Goal: Navigation & Orientation: Find specific page/section

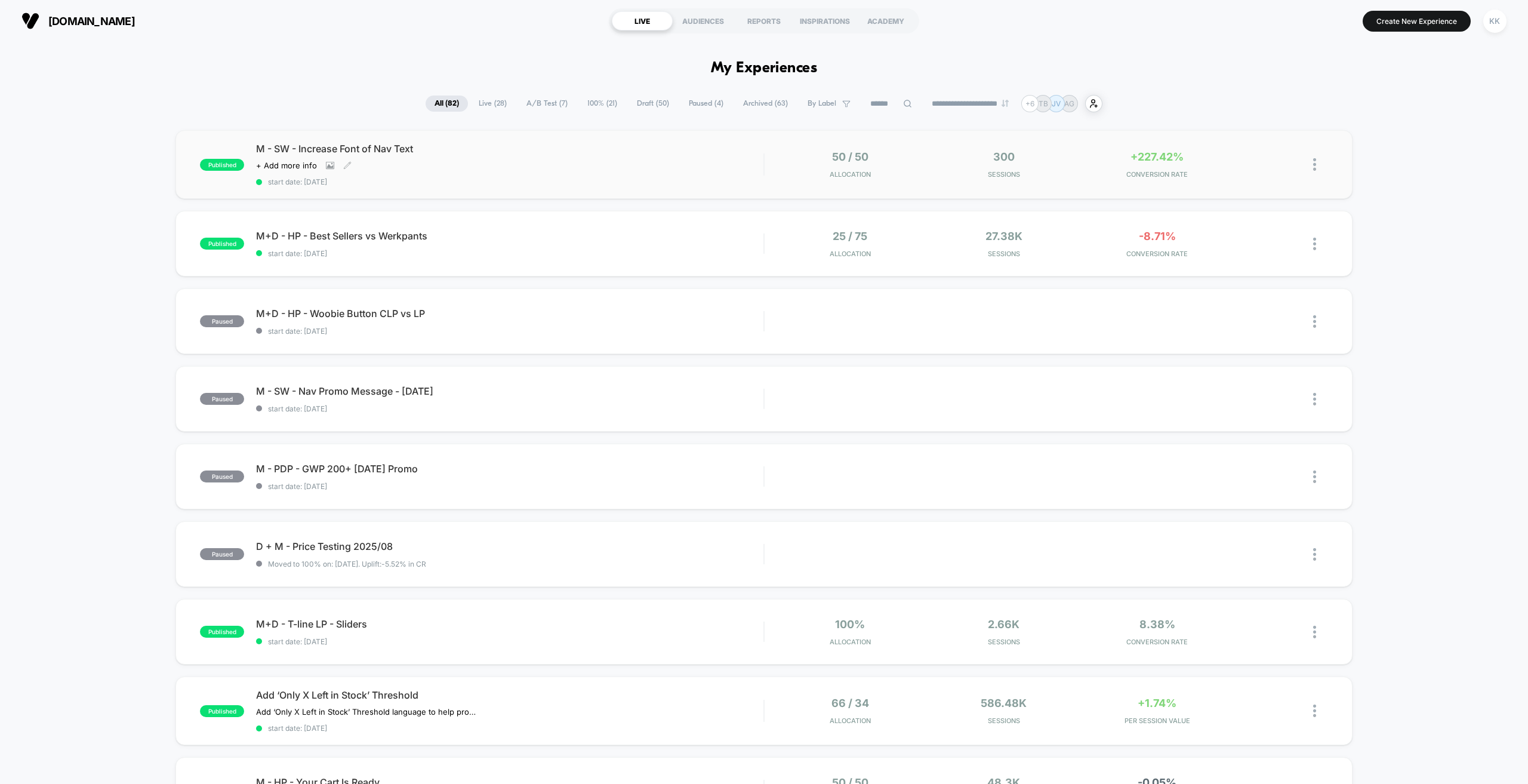
click at [563, 167] on div "Click to view images Click to edit experience details + Add more info" at bounding box center [434, 165] width 355 height 10
click at [483, 236] on span "M+D - HP - Best Sellers vs Werkpants Click to edit experience details" at bounding box center [510, 235] width 507 height 12
click at [653, 160] on div "M - SW - Increase Font of Nav Text Click to view images Click to edit experienc…" at bounding box center [510, 164] width 507 height 44
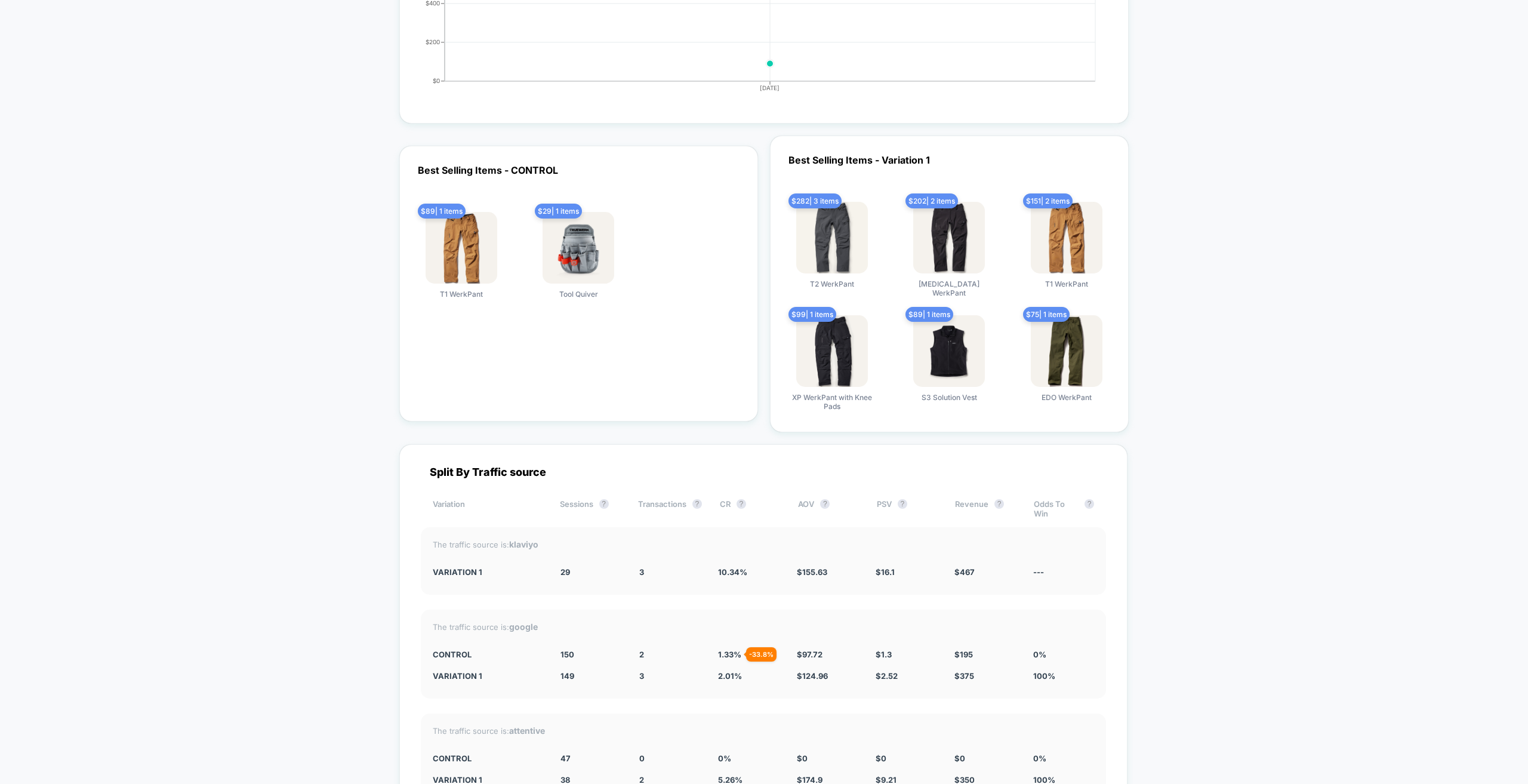
scroll to position [2089, 0]
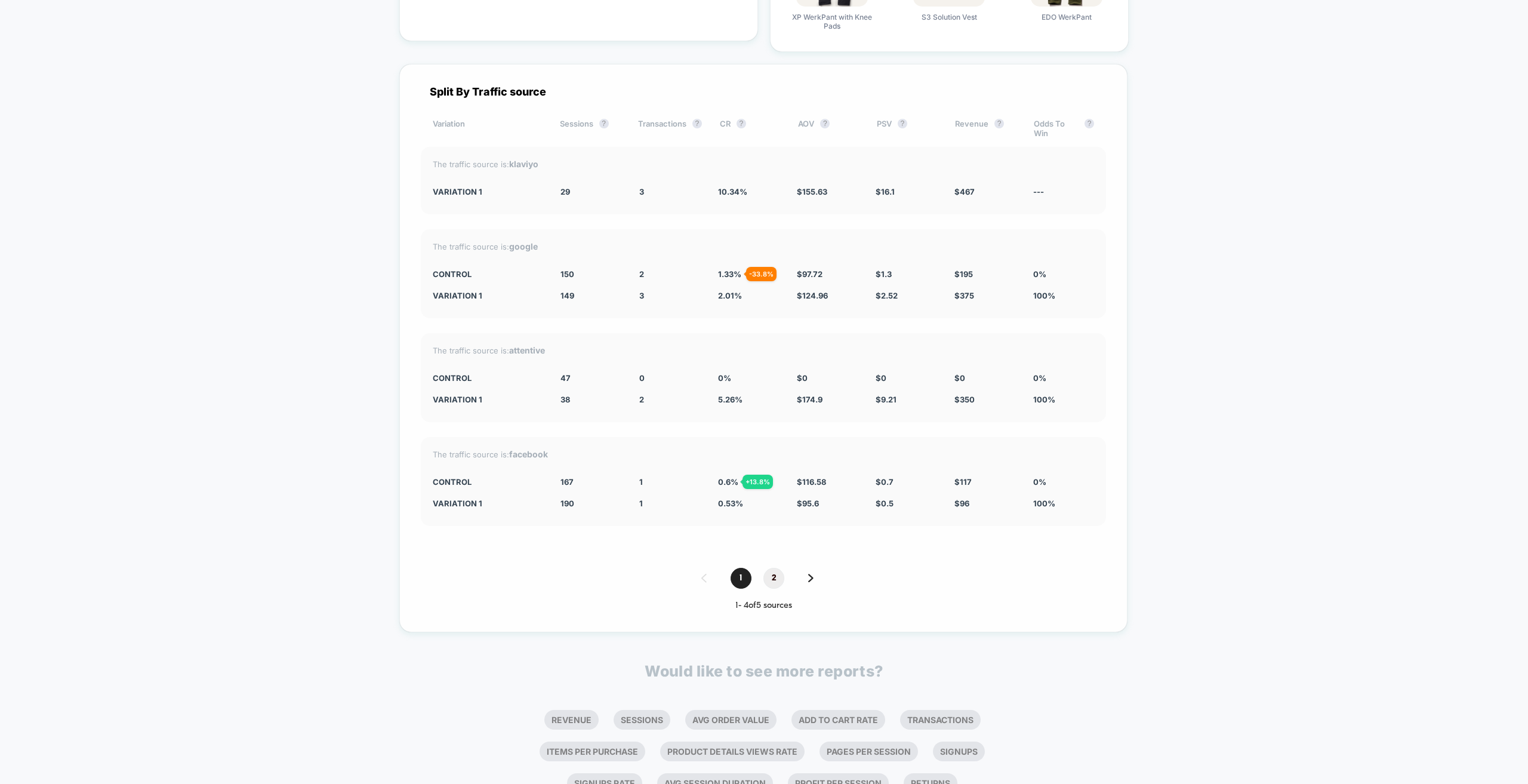
click at [775, 568] on span "2" at bounding box center [774, 578] width 21 height 21
